Goal: Task Accomplishment & Management: Use online tool/utility

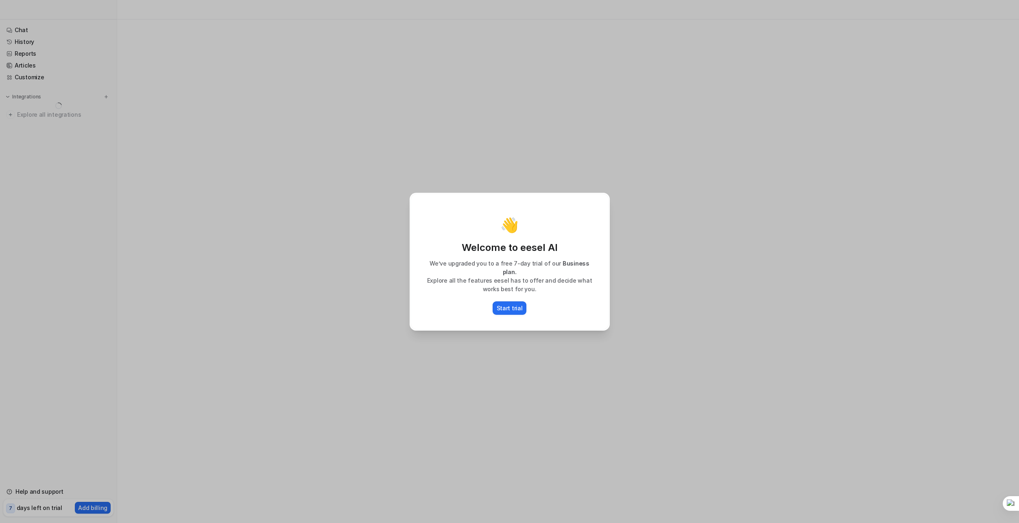
click at [591, 157] on div "👋 Welcome to eesel AI We’ve upgraded you to a free 7-day trial of our Business …" at bounding box center [509, 261] width 213 height 523
click at [505, 306] on p "Start trial" at bounding box center [510, 308] width 26 height 9
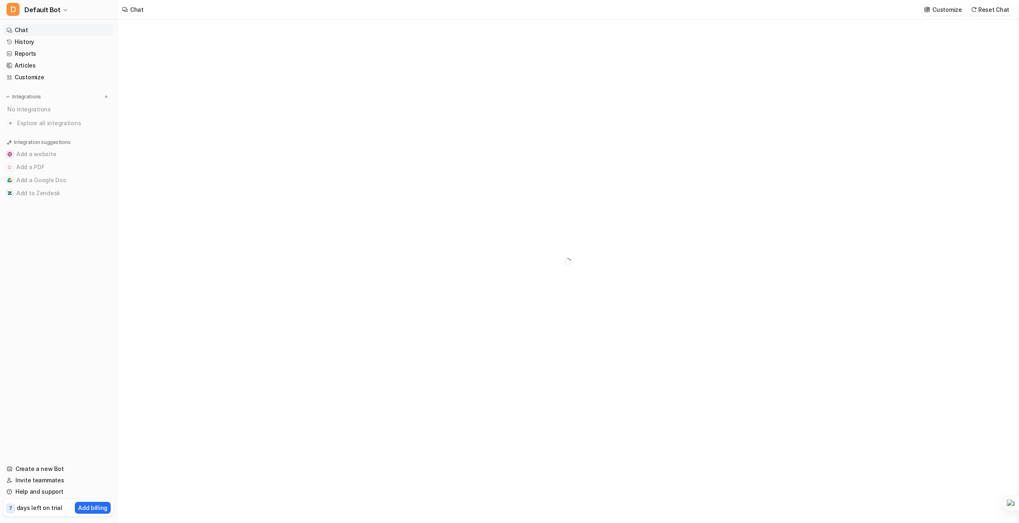
type textarea "**********"
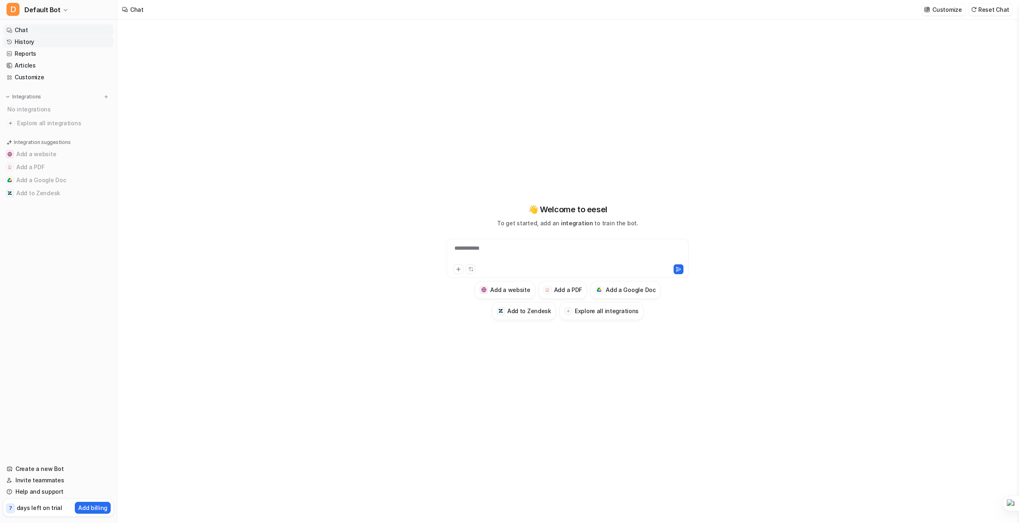
click at [15, 45] on link "History" at bounding box center [58, 41] width 110 height 11
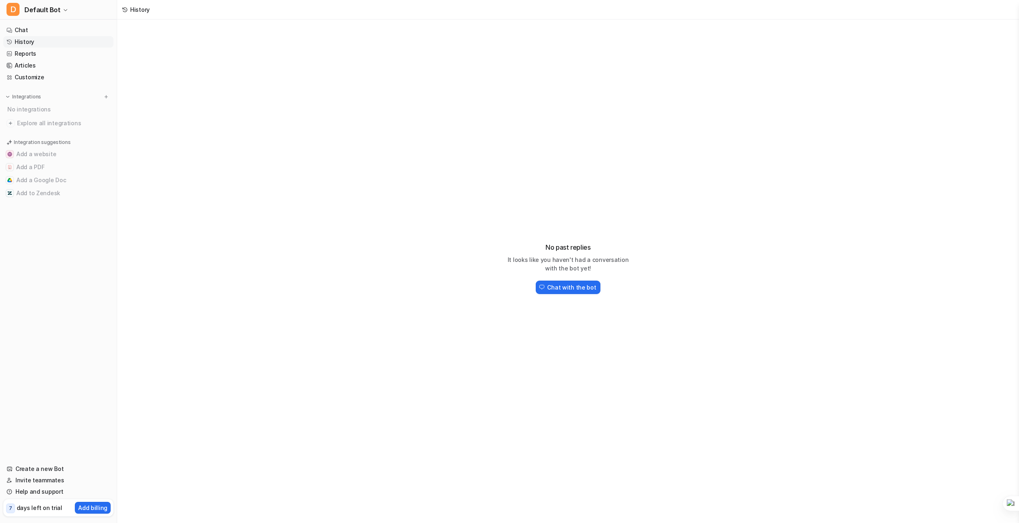
click at [15, 46] on link "History" at bounding box center [58, 41] width 110 height 11
click at [10, 55] on icon at bounding box center [10, 54] width 6 height 6
click at [54, 43] on link "History" at bounding box center [58, 41] width 110 height 11
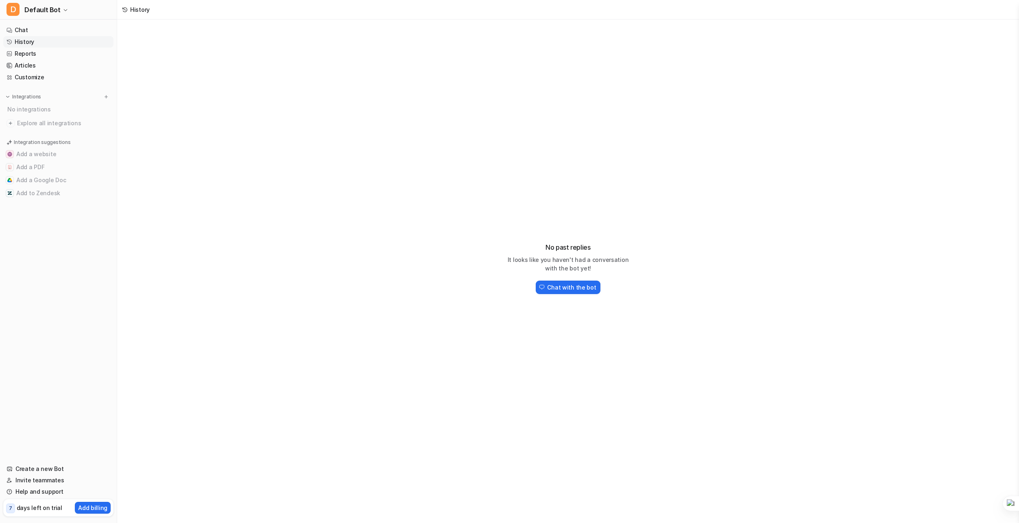
click at [54, 43] on link "History" at bounding box center [58, 41] width 110 height 11
click at [49, 95] on div "Integrations" at bounding box center [59, 97] width 104 height 8
click at [21, 28] on link "Chat" at bounding box center [58, 29] width 110 height 11
type textarea "**********"
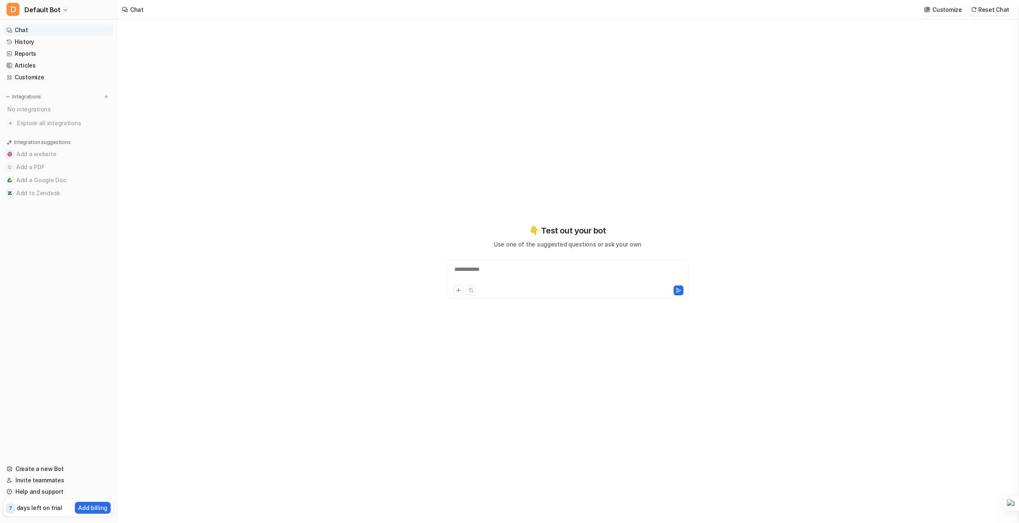
click at [484, 258] on div "**********" at bounding box center [567, 262] width 299 height 74
click at [472, 274] on div at bounding box center [568, 274] width 238 height 19
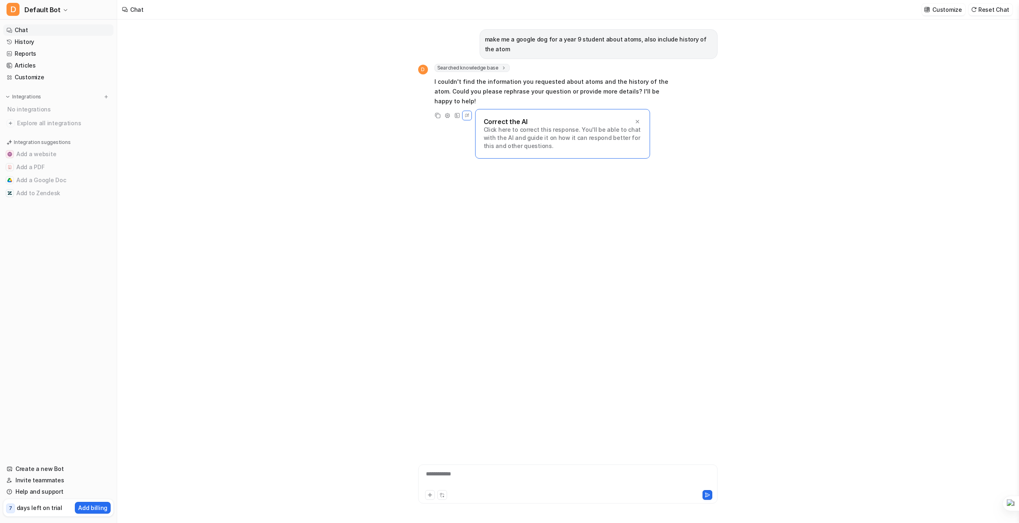
click at [530, 126] on p "Click here to correct this response. You'll be able to chat with the AI and gui…" at bounding box center [563, 138] width 158 height 24
click at [468, 110] on icon at bounding box center [466, 115] width 7 height 11
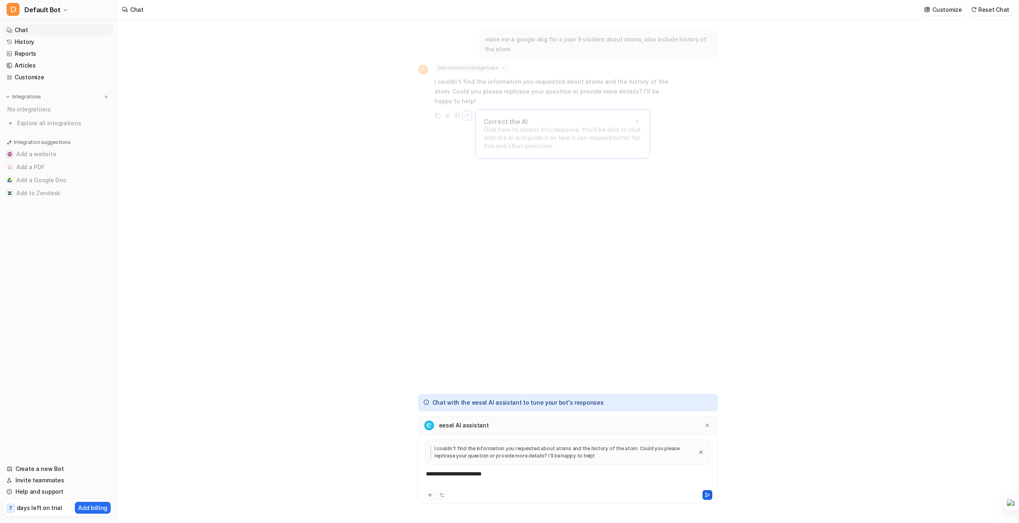
click at [706, 492] on button at bounding box center [708, 495] width 10 height 10
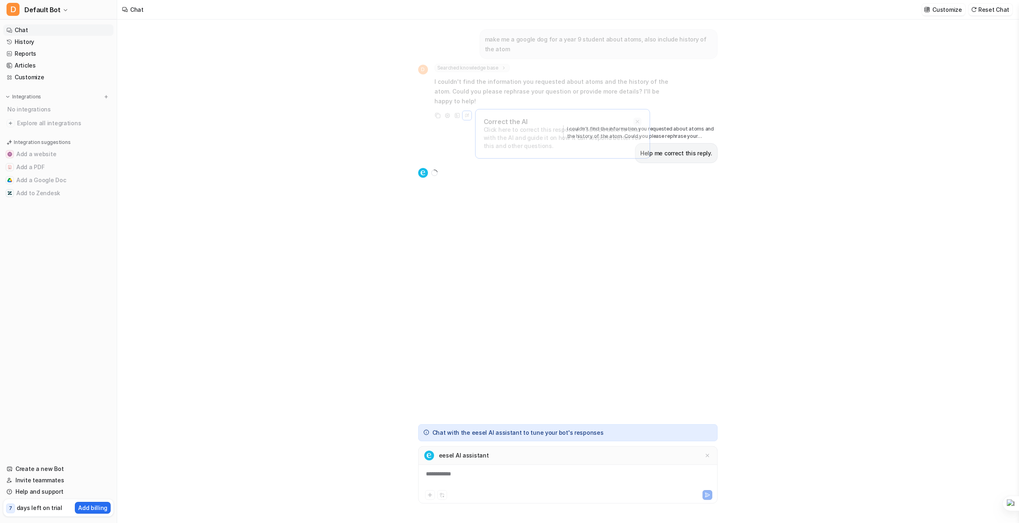
click at [638, 119] on icon at bounding box center [638, 122] width 6 height 6
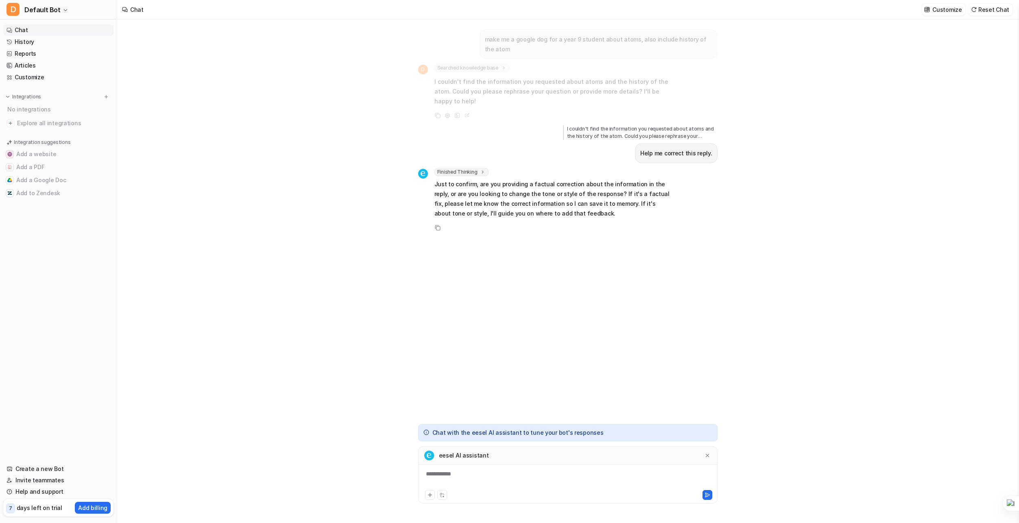
drag, startPoint x: 654, startPoint y: 175, endPoint x: 682, endPoint y: 239, distance: 70.2
click at [586, 457] on div "eesel AI assistant" at bounding box center [567, 455] width 299 height 19
click at [581, 470] on div "**********" at bounding box center [567, 479] width 295 height 19
click at [581, 471] on div at bounding box center [567, 479] width 295 height 19
click at [581, 470] on div at bounding box center [567, 479] width 295 height 19
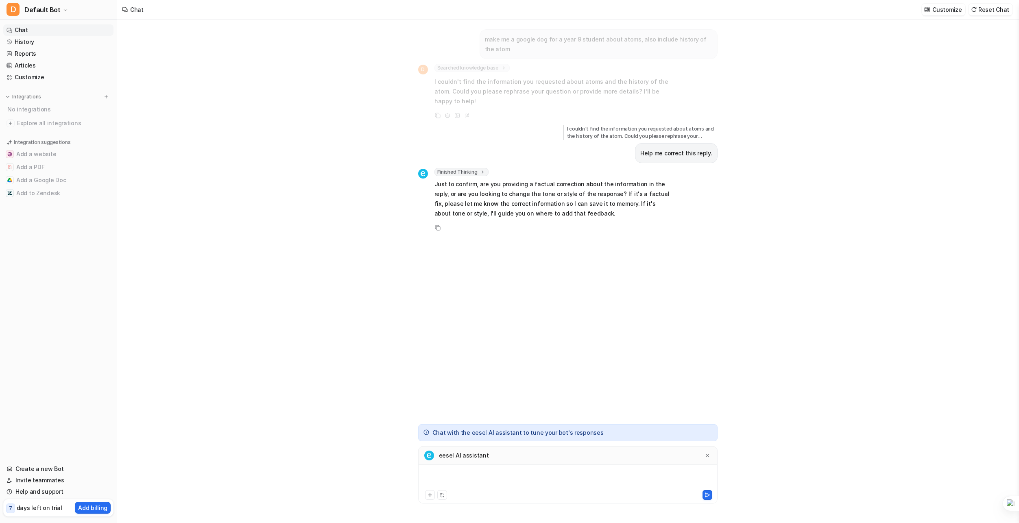
click at [581, 470] on div at bounding box center [567, 479] width 295 height 19
drag, startPoint x: 607, startPoint y: 483, endPoint x: 154, endPoint y: 221, distance: 524.1
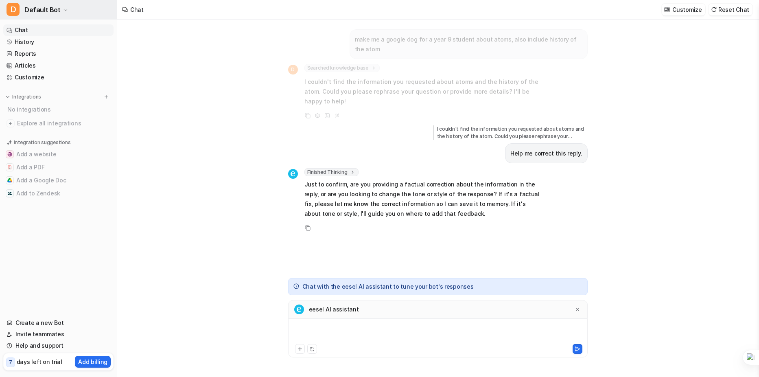
click at [49, 9] on span "Default Bot" at bounding box center [42, 9] width 36 height 11
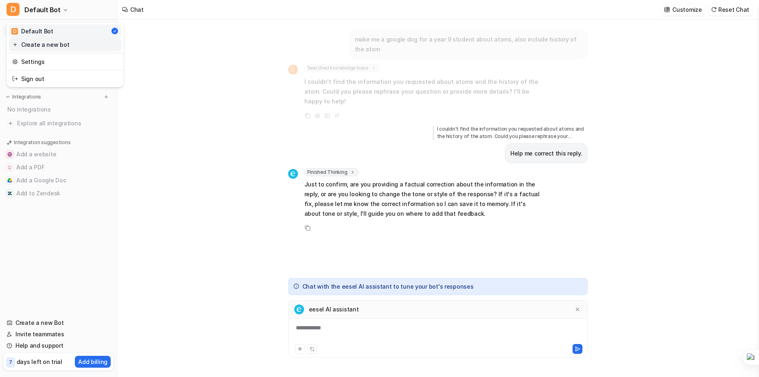
click at [19, 44] on link "Create a new bot" at bounding box center [65, 44] width 112 height 13
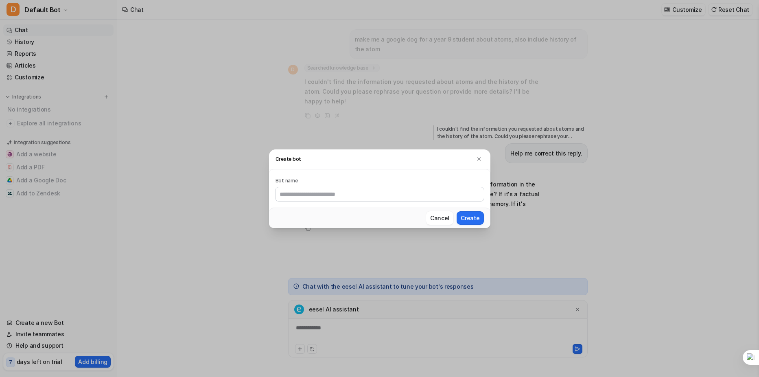
type input "*"
type input "****"
click at [472, 215] on button "Create" at bounding box center [470, 217] width 27 height 13
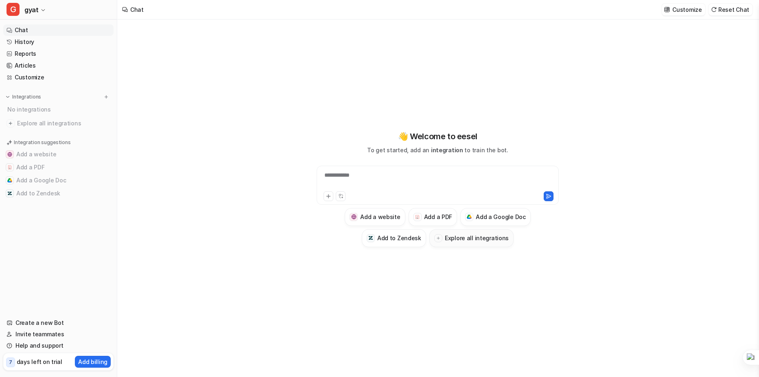
click at [437, 233] on button "Explore all integrations" at bounding box center [471, 238] width 84 height 18
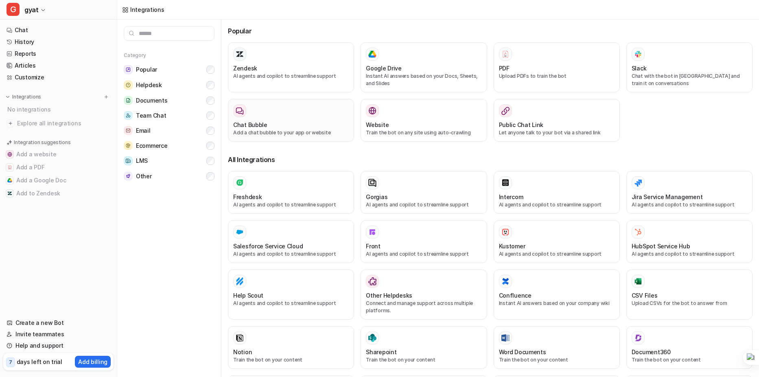
click at [315, 139] on button "Chat Bubble Add a chat bubble to your app or website" at bounding box center [291, 120] width 126 height 43
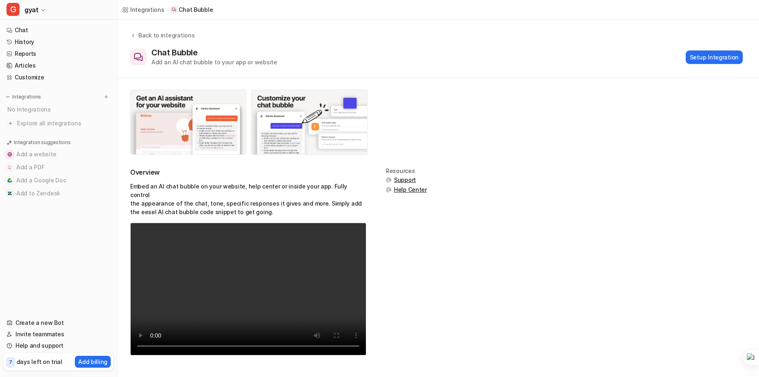
click at [189, 238] on video "Your browser does not support the video tag." at bounding box center [248, 289] width 236 height 133
click at [713, 57] on button "Setup Integration" at bounding box center [714, 56] width 57 height 13
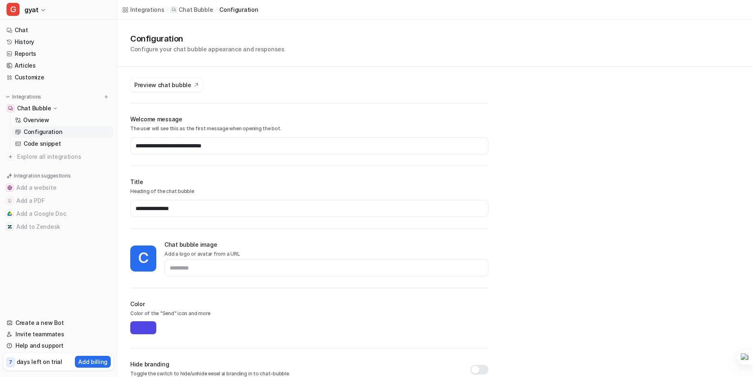
type input "*******"
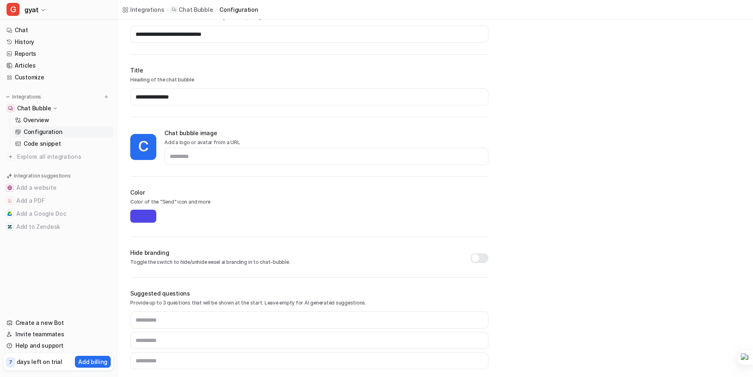
scroll to position [104, 0]
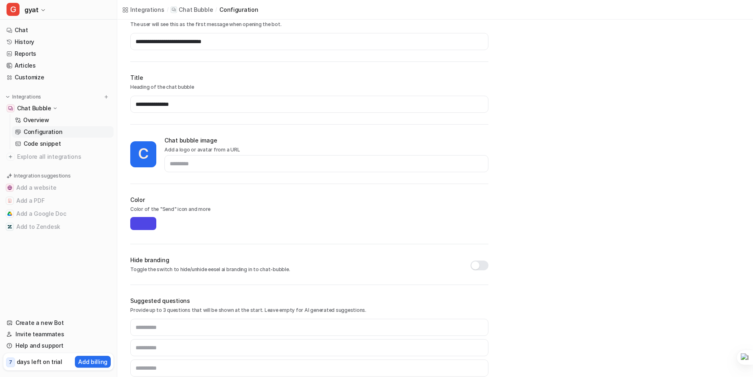
drag, startPoint x: 496, startPoint y: 97, endPoint x: 478, endPoint y: 82, distance: 24.0
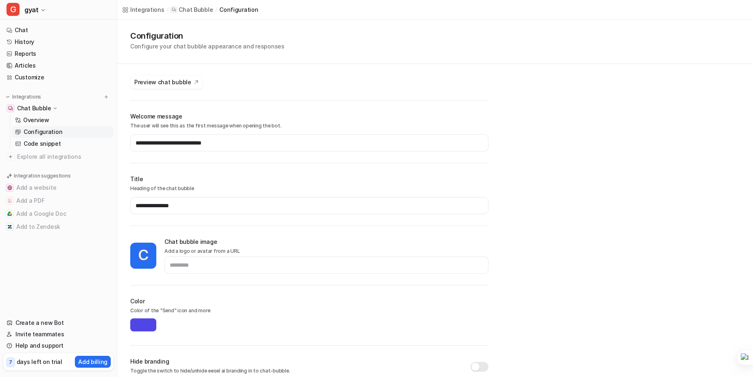
scroll to position [0, 0]
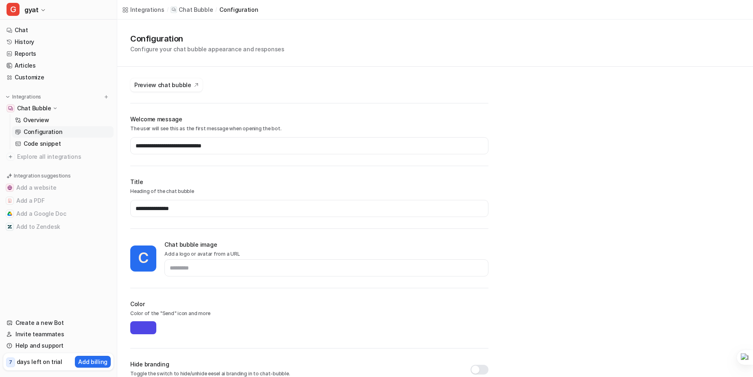
drag, startPoint x: 532, startPoint y: 134, endPoint x: 433, endPoint y: 102, distance: 104.0
click at [168, 84] on span "Preview chat bubble" at bounding box center [162, 85] width 57 height 9
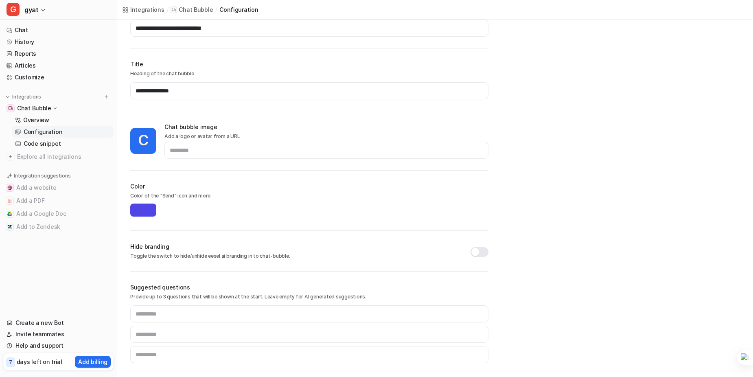
scroll to position [118, 0]
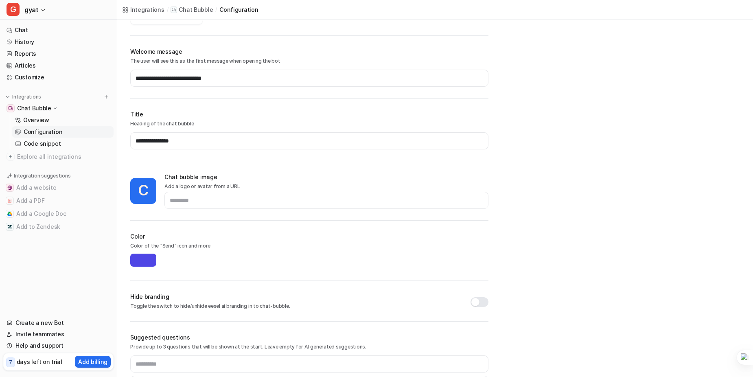
drag, startPoint x: 188, startPoint y: 100, endPoint x: 144, endPoint y: 87, distance: 46.5
click at [71, 153] on span "Explore all integrations" at bounding box center [63, 156] width 93 height 13
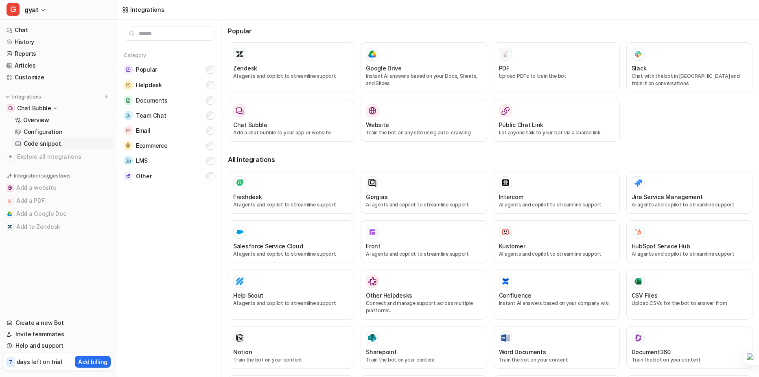
click at [74, 144] on link "Code snippet" at bounding box center [63, 143] width 102 height 11
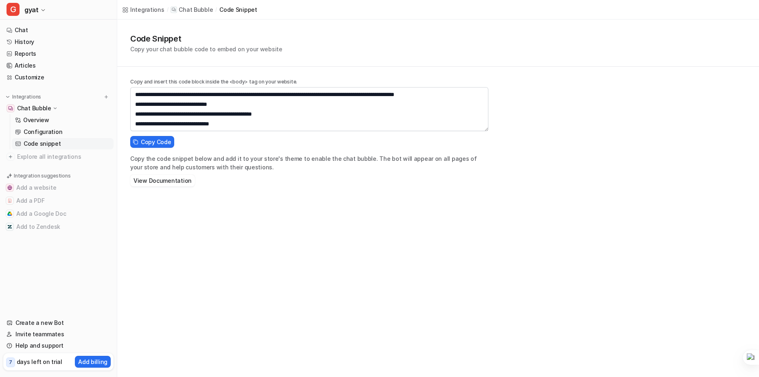
click at [64, 141] on link "Code snippet" at bounding box center [63, 143] width 102 height 11
click at [43, 154] on span "Explore all integrations" at bounding box center [63, 156] width 93 height 13
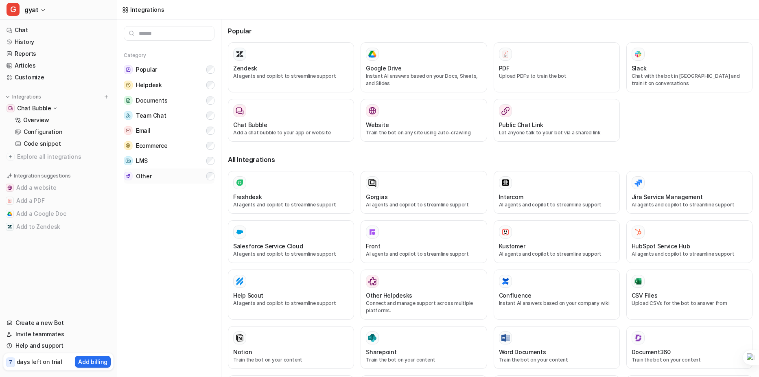
drag, startPoint x: 225, startPoint y: 194, endPoint x: 214, endPoint y: 173, distance: 24.0
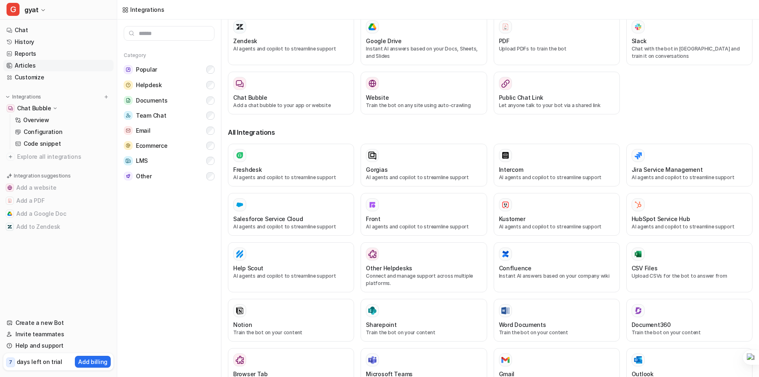
scroll to position [41, 0]
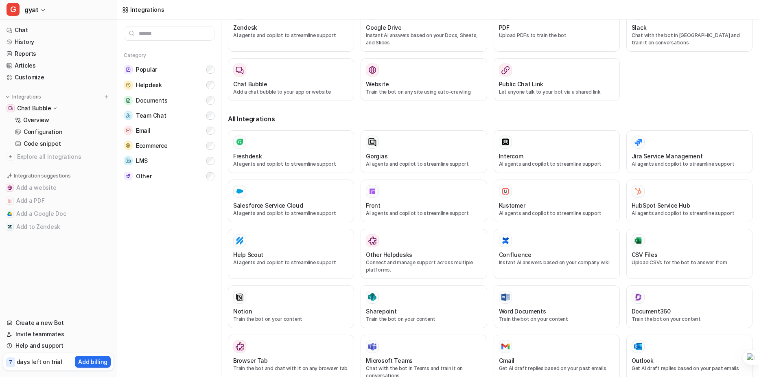
click at [29, 109] on p "Chat Bubble" at bounding box center [34, 108] width 34 height 8
click at [31, 31] on link "Chat" at bounding box center [58, 29] width 110 height 11
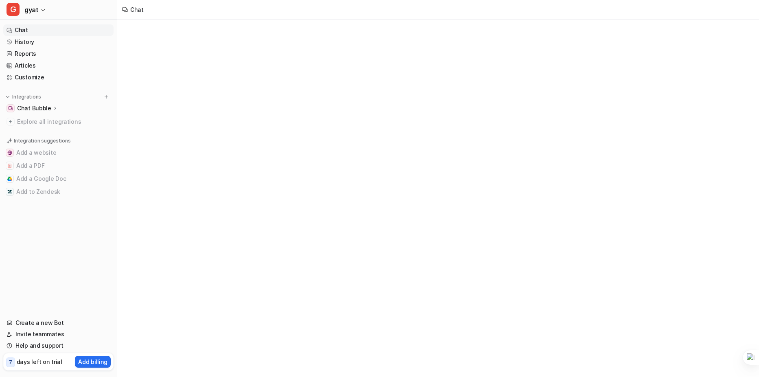
click at [31, 31] on link "Chat" at bounding box center [58, 29] width 110 height 11
click at [28, 15] on span "gyat" at bounding box center [31, 9] width 14 height 11
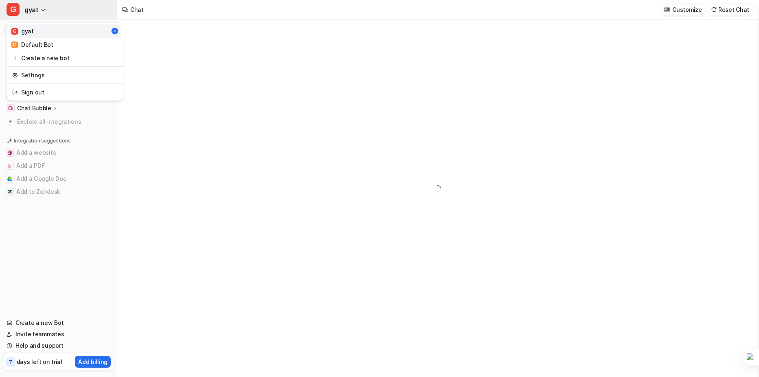
type textarea "**********"
click at [28, 15] on span "gyat" at bounding box center [31, 9] width 14 height 11
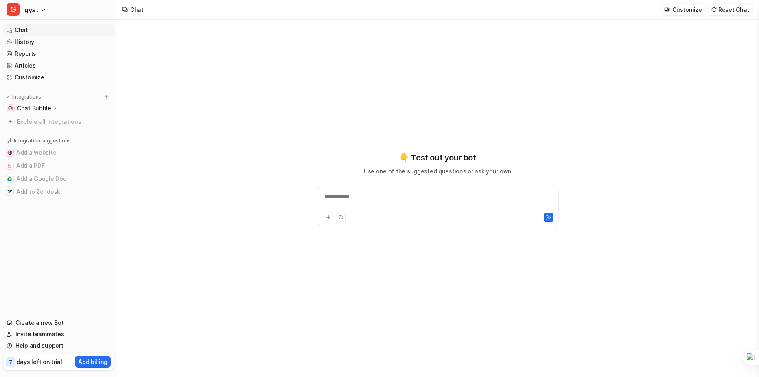
click at [339, 203] on div "**********" at bounding box center [438, 201] width 238 height 19
click at [344, 216] on button at bounding box center [341, 217] width 10 height 10
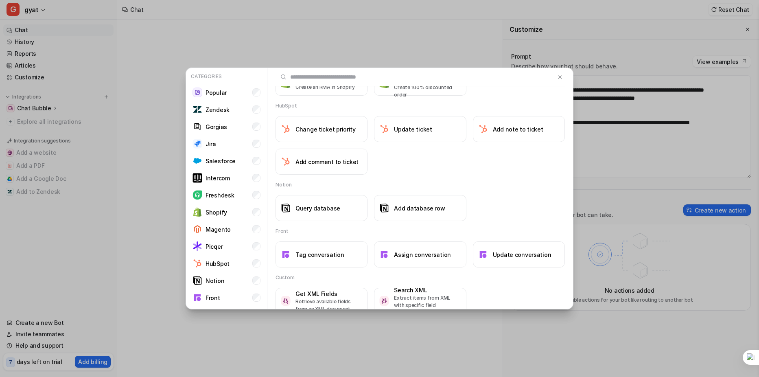
scroll to position [792, 0]
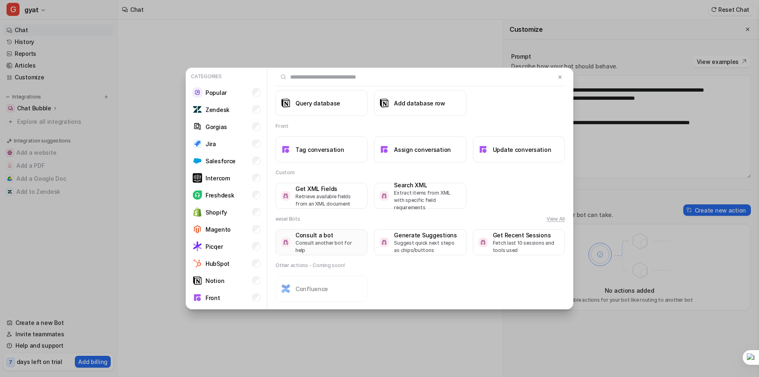
drag, startPoint x: 331, startPoint y: 200, endPoint x: 318, endPoint y: 269, distance: 70.9
click at [171, 157] on div "Categories Popular Zendesk Gorgias Jira Salesforce Intercom Freshdesk Shopify M…" at bounding box center [379, 188] width 759 height 377
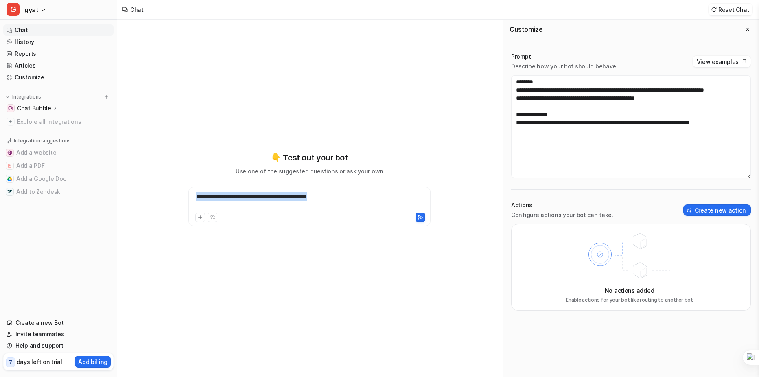
drag, startPoint x: 360, startPoint y: 198, endPoint x: 124, endPoint y: 202, distance: 236.0
click at [124, 202] on div "**********" at bounding box center [309, 198] width 384 height 357
copy div "**********"
click at [426, 218] on div at bounding box center [309, 216] width 238 height 11
click at [422, 219] on icon at bounding box center [420, 217] width 6 height 6
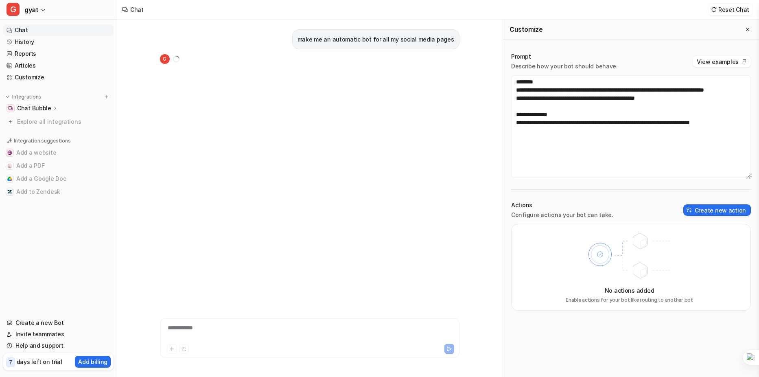
drag, startPoint x: 186, startPoint y: 154, endPoint x: 131, endPoint y: 107, distance: 72.7
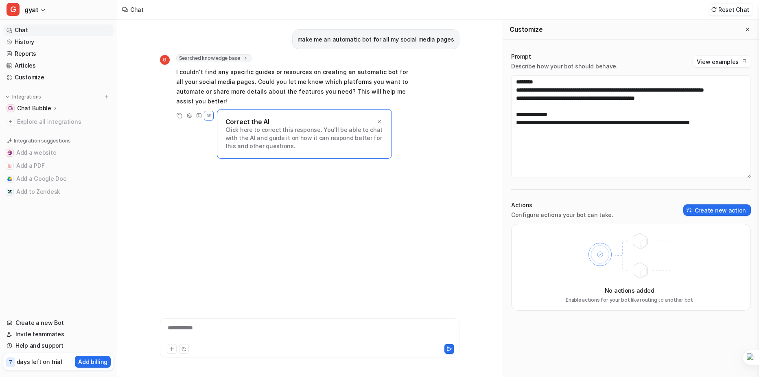
click at [574, 62] on div "Prompt Describe how your bot should behave." at bounding box center [564, 61] width 107 height 18
click at [546, 72] on div "**********" at bounding box center [631, 114] width 240 height 125
click at [70, 31] on link "Chat" at bounding box center [58, 29] width 110 height 11
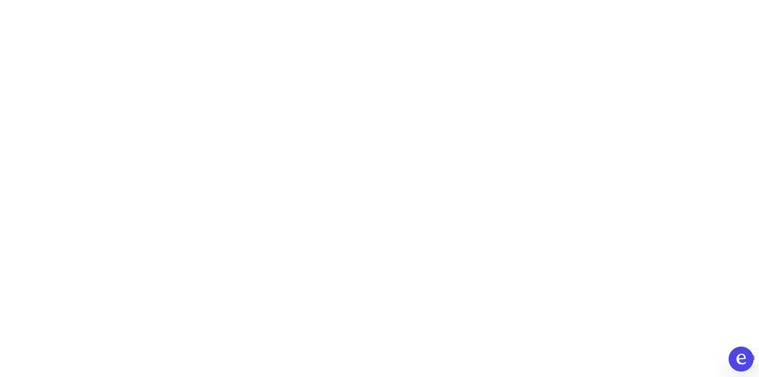
click at [735, 352] on button "Open chat" at bounding box center [740, 358] width 25 height 25
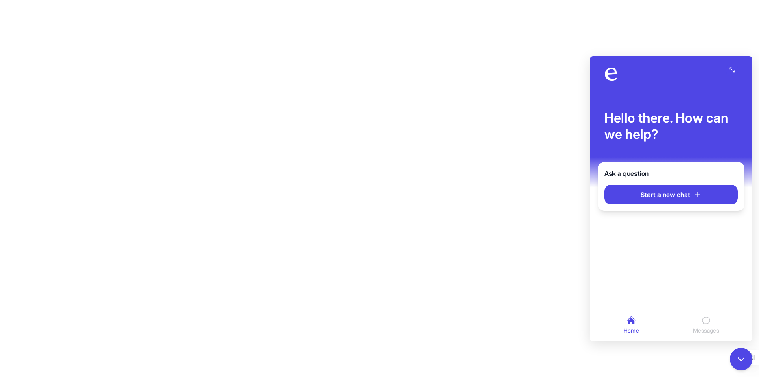
click at [632, 175] on h3 "Ask a question" at bounding box center [670, 173] width 133 height 10
click at [623, 202] on button "Start a new chat" at bounding box center [670, 195] width 133 height 20
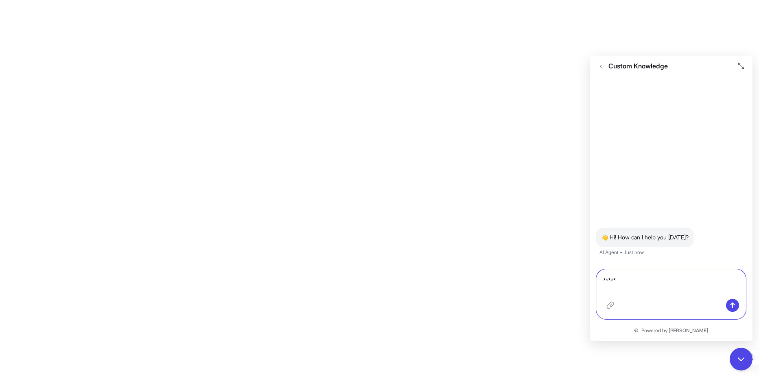
drag, startPoint x: 650, startPoint y: 277, endPoint x: 727, endPoint y: 299, distance: 80.5
type textarea "*****"
click at [727, 299] on div at bounding box center [671, 305] width 136 height 14
click at [738, 306] on button at bounding box center [732, 305] width 13 height 13
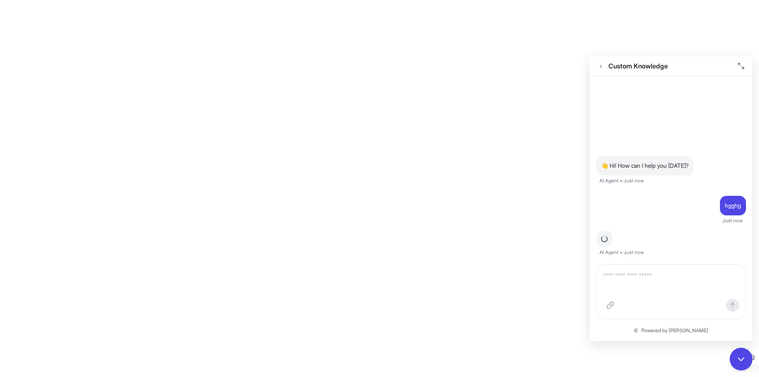
click at [643, 265] on div at bounding box center [671, 291] width 150 height 55
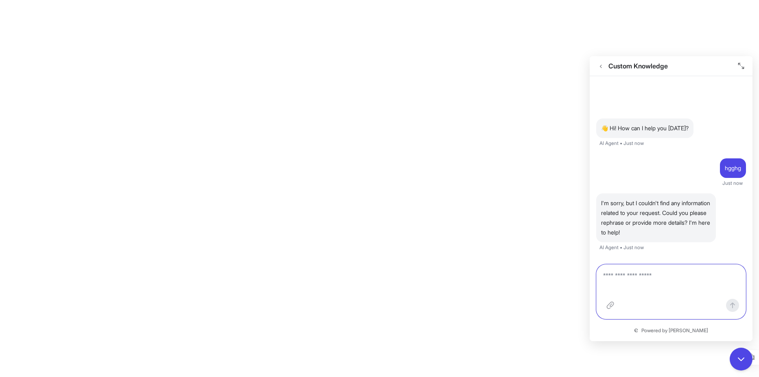
drag, startPoint x: 636, startPoint y: 273, endPoint x: 634, endPoint y: 253, distance: 19.3
click at [636, 273] on textarea at bounding box center [671, 283] width 136 height 24
click at [738, 66] on icon "Enter full screen" at bounding box center [741, 66] width 7 height 7
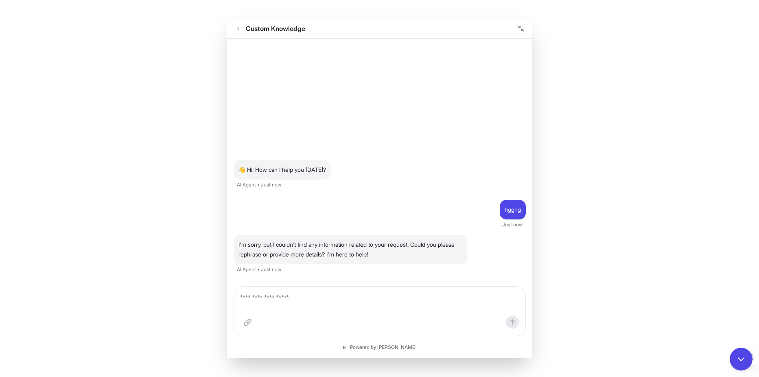
click at [521, 21] on div "Custom Knowledge" at bounding box center [379, 29] width 305 height 20
click at [518, 27] on icon "Exit full screen" at bounding box center [521, 28] width 7 height 7
